Goal: Information Seeking & Learning: Learn about a topic

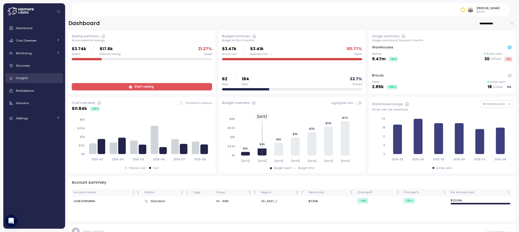
click at [38, 76] on div "Insights" at bounding box center [38, 78] width 44 height 5
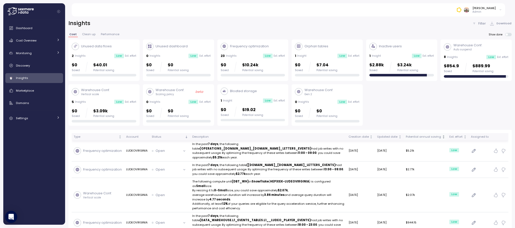
click at [418, 138] on div "Potential annual saving" at bounding box center [423, 137] width 35 height 5
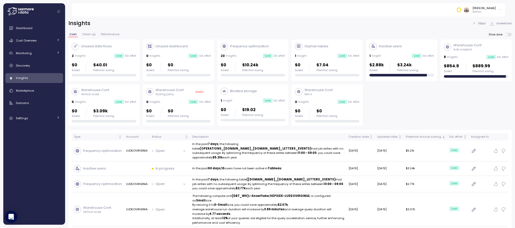
click at [264, 69] on div "$0 Saved $10.24k Potential saving" at bounding box center [253, 67] width 65 height 10
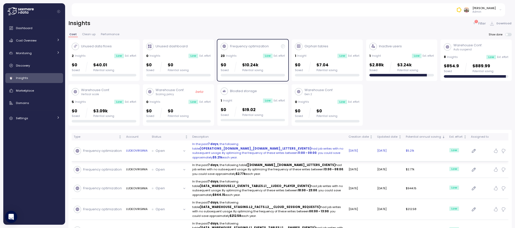
click at [287, 149] on p "In the past 7 days , the following table (OPERATIONS_STAGING.DE_OPERATIONS.DEAD…" at bounding box center [268, 151] width 152 height 18
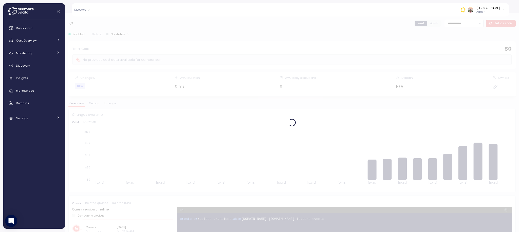
scroll to position [1, 0]
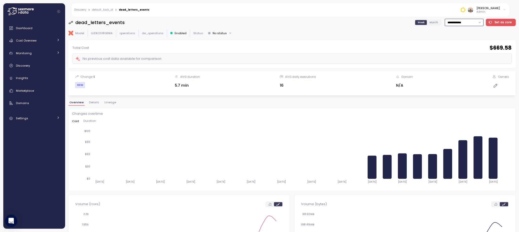
click at [459, 25] on input "**********" at bounding box center [464, 22] width 39 height 7
click at [430, 100] on div "**********" at bounding box center [291, 123] width 447 height 209
click at [457, 24] on input "**********" at bounding box center [464, 22] width 39 height 7
click at [420, 52] on div "Total Cost $ 669.58 No previous cost data available for comparison" at bounding box center [291, 54] width 439 height 20
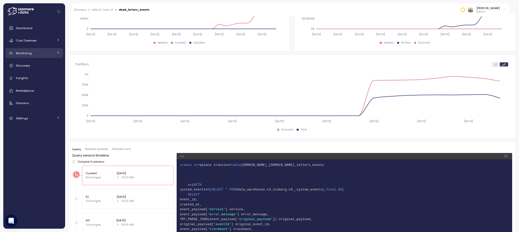
scroll to position [220, 0]
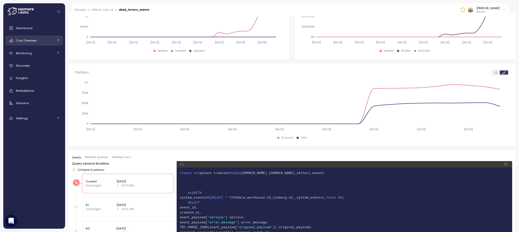
click at [58, 40] on icon at bounding box center [58, 40] width 1 height 2
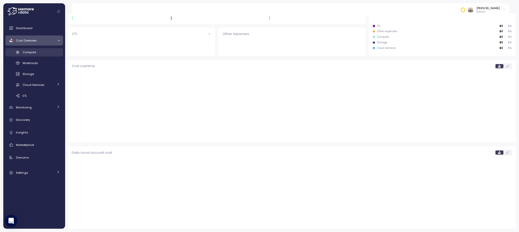
scroll to position [84, 0]
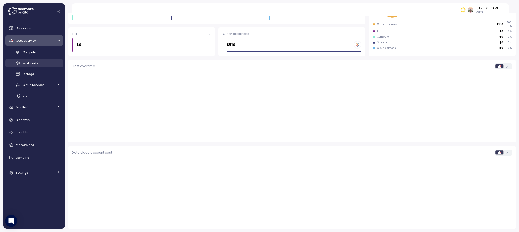
click at [31, 62] on span "Workloads" at bounding box center [30, 63] width 15 height 4
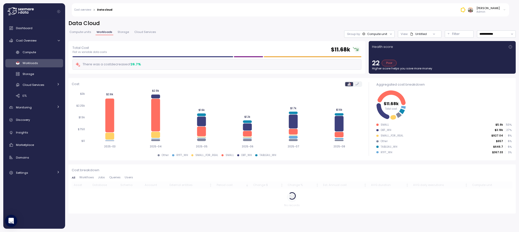
click at [376, 35] on div "Compute unit" at bounding box center [377, 34] width 20 height 4
click at [379, 34] on div "Compute unit" at bounding box center [377, 34] width 20 height 4
click at [412, 33] on icon at bounding box center [411, 33] width 3 height 3
click at [463, 33] on div "Filter" at bounding box center [461, 33] width 19 height 5
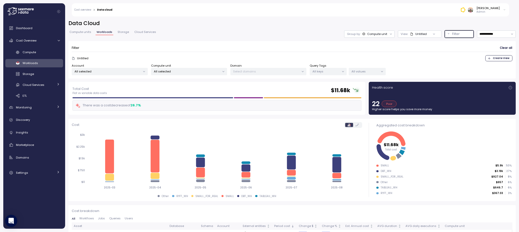
click at [176, 70] on p "All selected" at bounding box center [187, 71] width 66 height 4
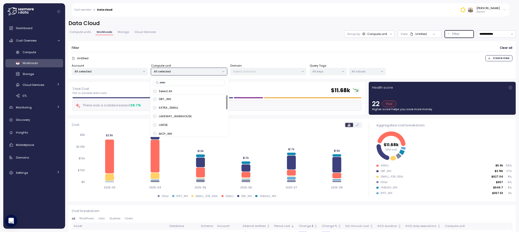
click at [210, 74] on div "All selected" at bounding box center [189, 71] width 76 height 7
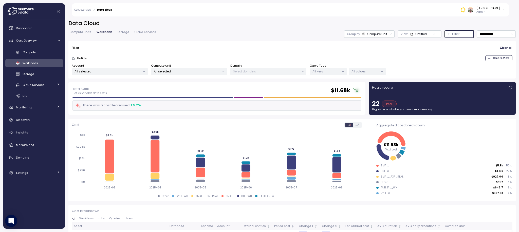
scroll to position [140, 0]
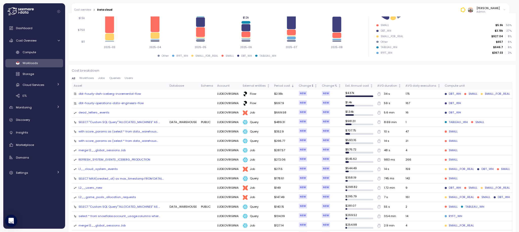
click at [97, 111] on div "dead_letters_events" at bounding box center [94, 113] width 31 height 5
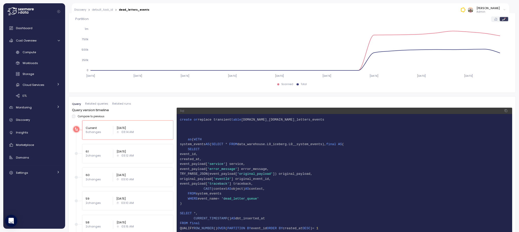
scroll to position [278, 0]
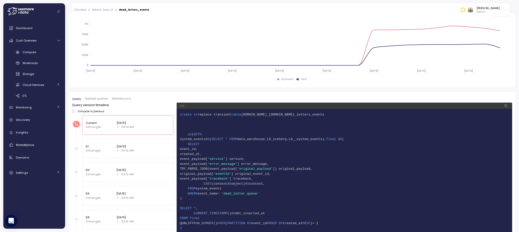
click at [255, 116] on span "operations.de_operations.dead_letters_events" at bounding box center [282, 115] width 83 height 4
click at [319, 120] on span "2" at bounding box center [344, 119] width 329 height 5
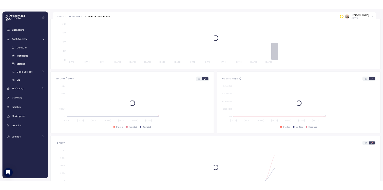
scroll to position [111, 0]
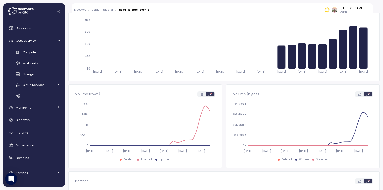
click at [355, 9] on div "Tal Nidam" at bounding box center [352, 8] width 23 height 4
click at [72, 4] on div "Discovery > default_task_id > dead_letters_events Tal Nidam Admin" at bounding box center [223, 9] width 302 height 13
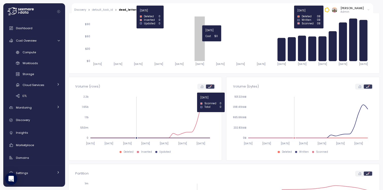
scroll to position [0, 0]
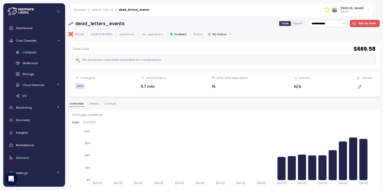
click at [93, 102] on span "Details" at bounding box center [94, 103] width 10 height 3
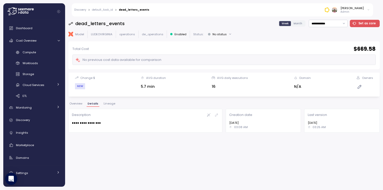
click at [80, 102] on span "Overview" at bounding box center [75, 103] width 13 height 3
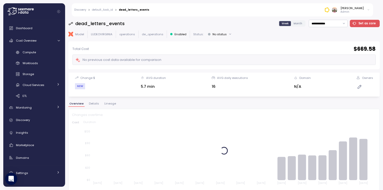
click at [110, 103] on span "Lineage" at bounding box center [110, 103] width 12 height 3
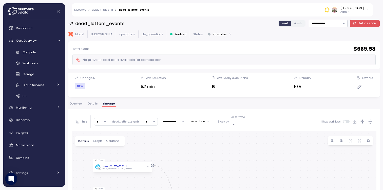
click at [83, 101] on div "**********" at bounding box center [224, 103] width 312 height 167
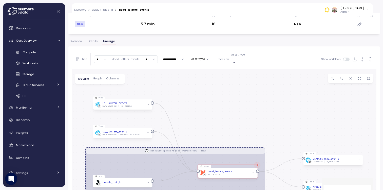
scroll to position [96, 0]
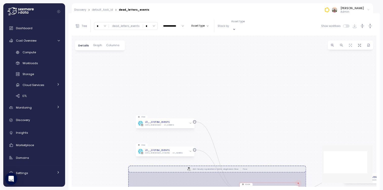
drag, startPoint x: 279, startPoint y: 82, endPoint x: 326, endPoint y: 139, distance: 73.3
click at [326, 139] on div "dbt-hourly-operations-data-engineers-flow Flow View L0__SYSTEM_EVENTS DATA_WARE…" at bounding box center [224, 110] width 305 height 151
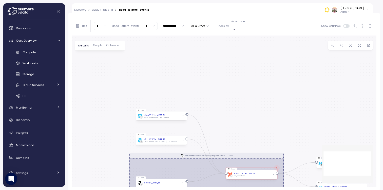
click at [105, 10] on link "default_task_id" at bounding box center [102, 10] width 21 height 3
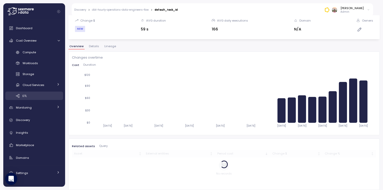
click at [22, 94] on link "ETL" at bounding box center [34, 96] width 58 height 8
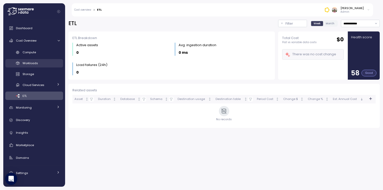
click at [34, 65] on span "Workloads" at bounding box center [30, 63] width 15 height 4
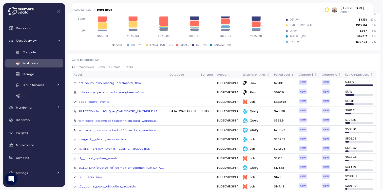
scroll to position [113, 0]
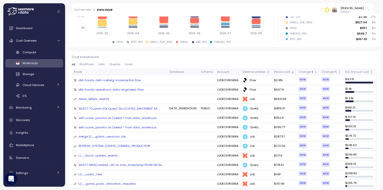
click at [139, 145] on div "REFRESH_SYSTEM_EVENTS_ICEBERG_PRODUCTION" at bounding box center [115, 146] width 72 height 5
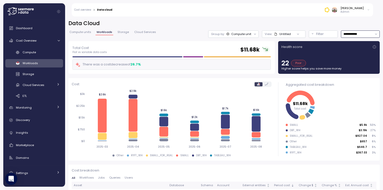
click at [358, 32] on input "**********" at bounding box center [360, 33] width 39 height 7
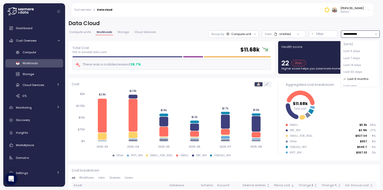
click at [358, 73] on span "Last 30 days" at bounding box center [353, 72] width 19 height 5
type input "**********"
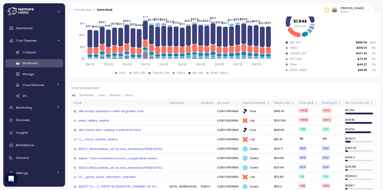
scroll to position [85, 0]
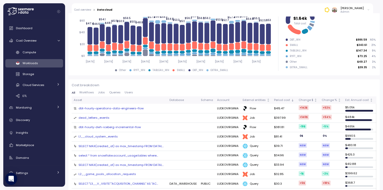
click at [84, 91] on span "Workflows" at bounding box center [86, 92] width 15 height 3
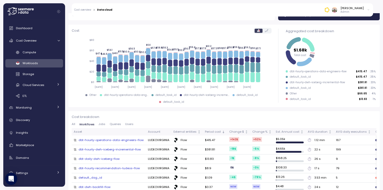
scroll to position [55, 0]
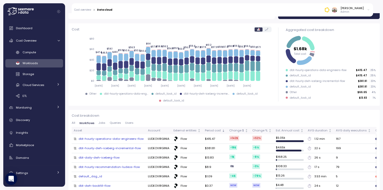
click at [101, 124] on span "Jobs" at bounding box center [102, 122] width 7 height 3
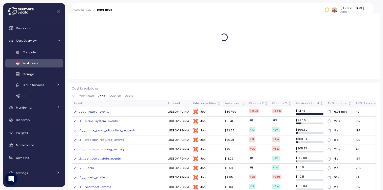
scroll to position [85, 0]
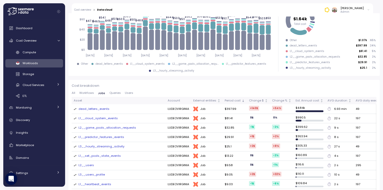
click at [115, 92] on span "Queries" at bounding box center [115, 93] width 11 height 3
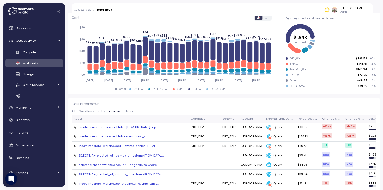
scroll to position [75, 0]
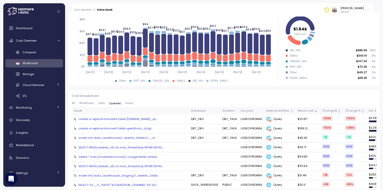
click at [141, 128] on div "create or replace transient table operations_stagi..." at bounding box center [116, 128] width 75 height 4
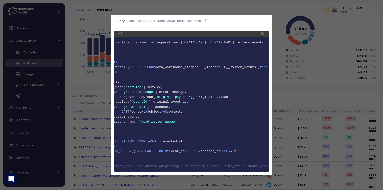
scroll to position [0, 0]
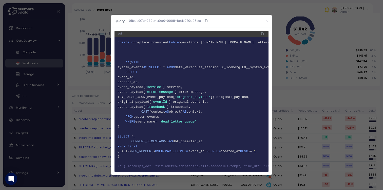
click at [266, 21] on icon "button" at bounding box center [266, 20] width 3 height 3
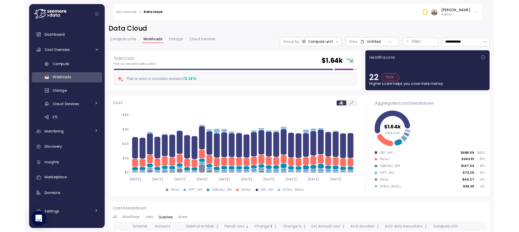
scroll to position [0, 3]
